Goal: Task Accomplishment & Management: Manage account settings

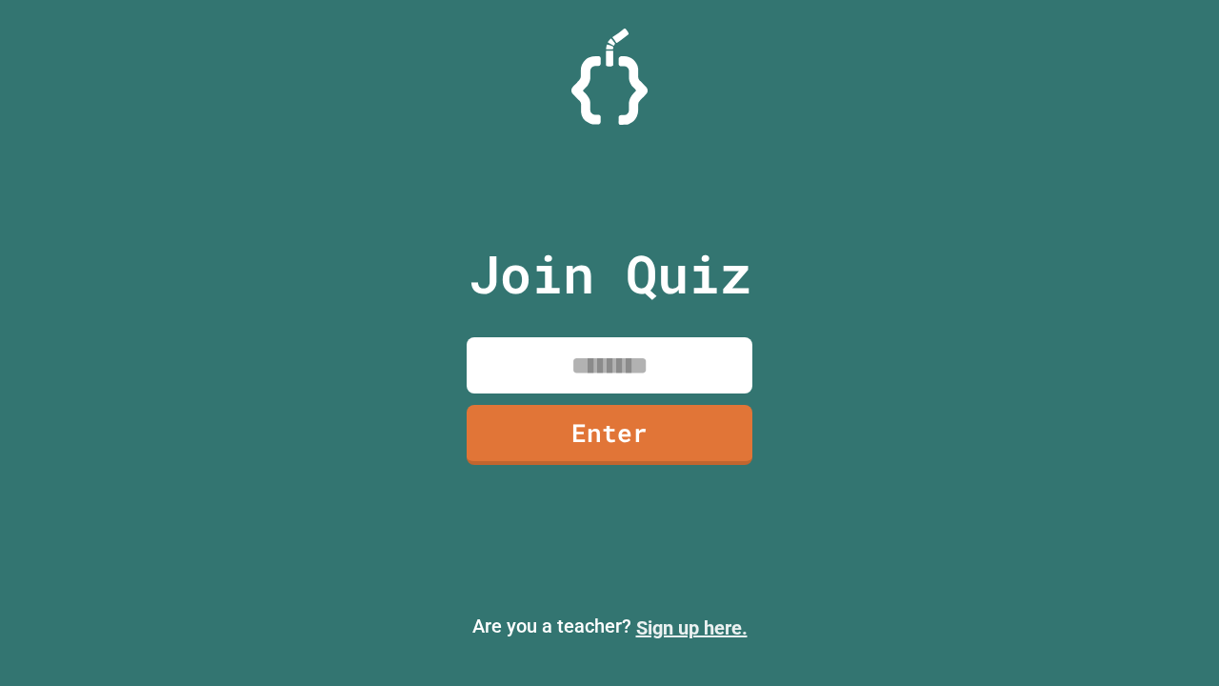
click at [691, 628] on link "Sign up here." at bounding box center [691, 627] width 111 height 23
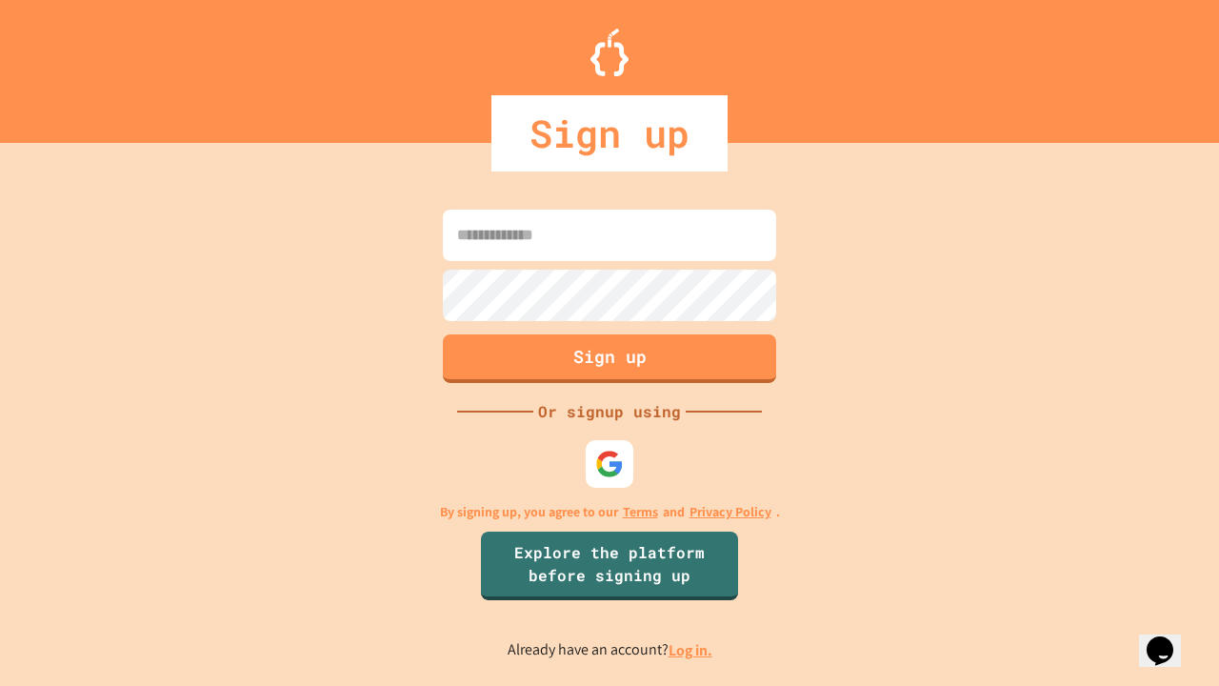
click at [691, 649] on link "Log in." at bounding box center [691, 650] width 44 height 20
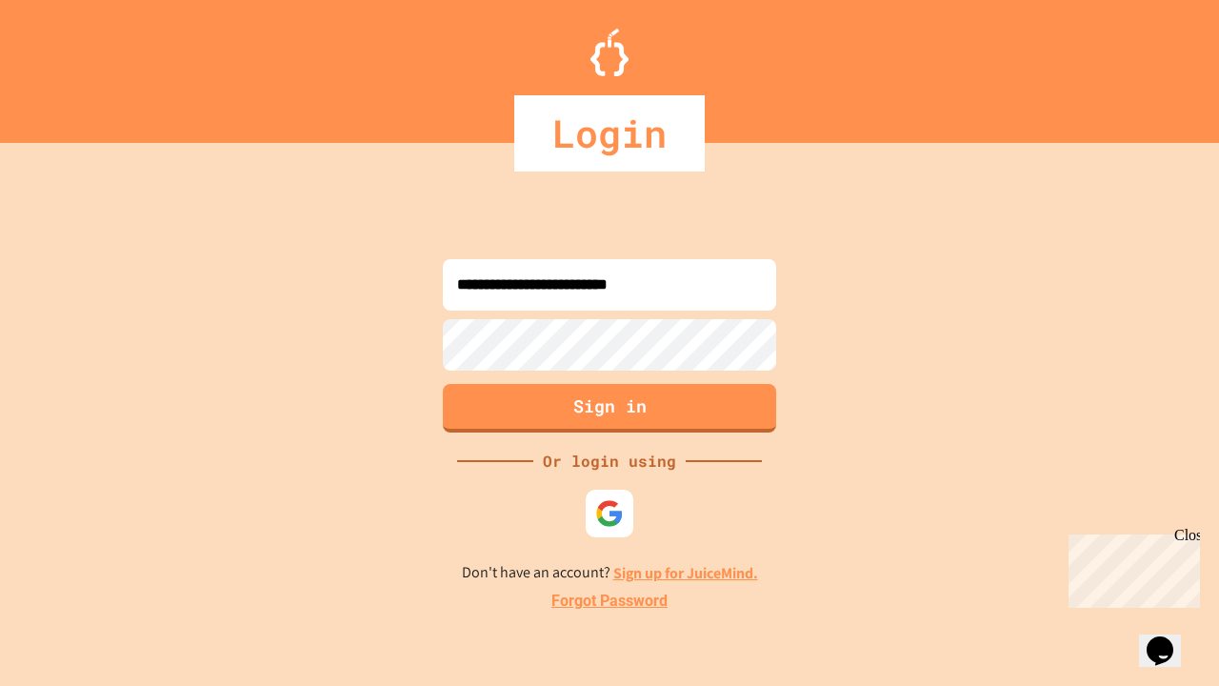
type input "**********"
